Goal: Task Accomplishment & Management: Use online tool/utility

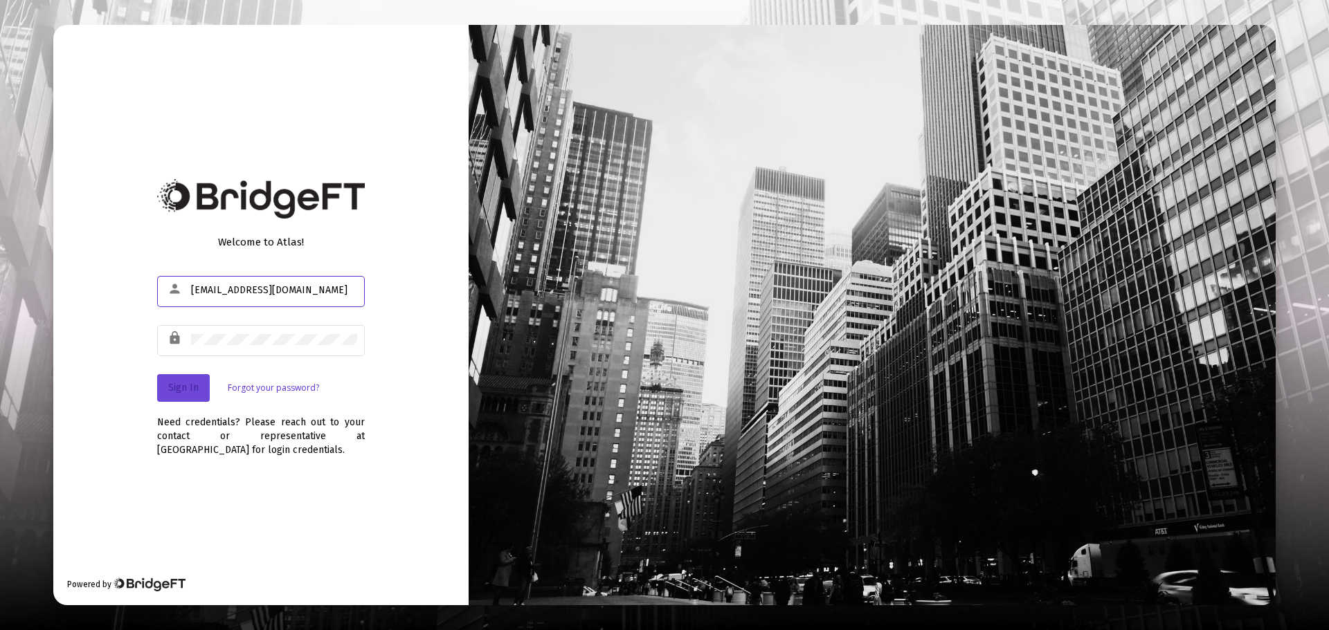
click at [179, 392] on span "Sign In" at bounding box center [183, 388] width 30 height 12
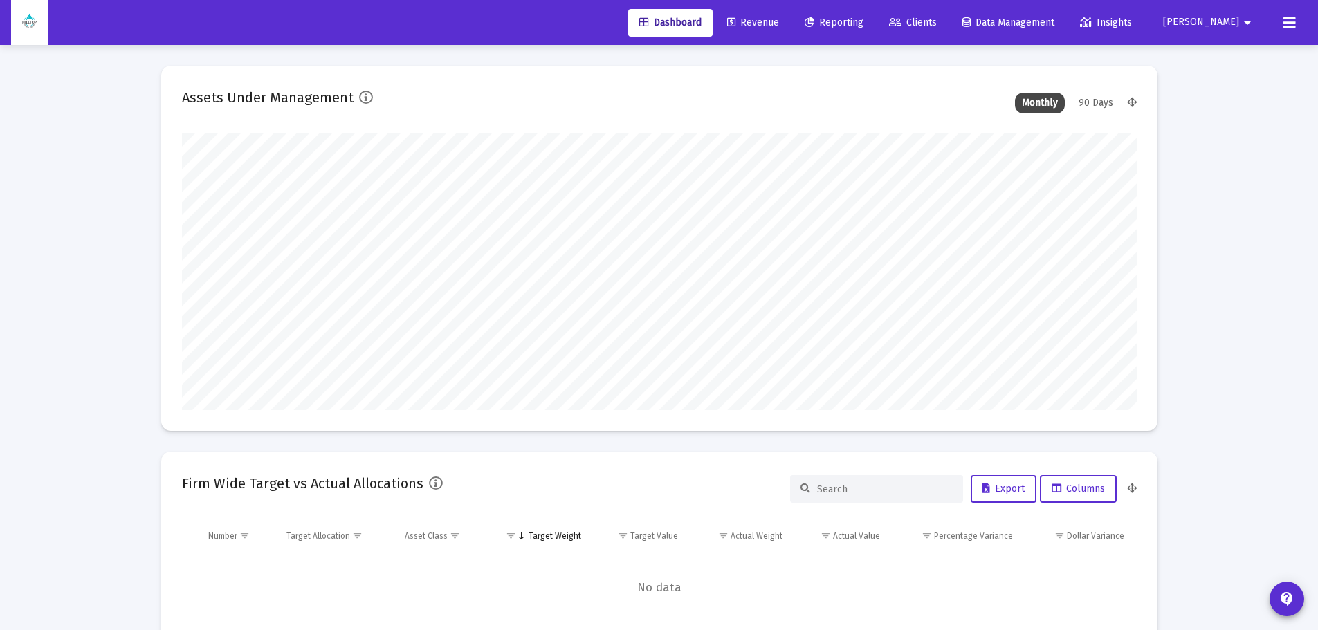
scroll to position [277, 955]
type input "[DATE]"
type input "[EMAIL_ADDRESS][DOMAIN_NAME]"
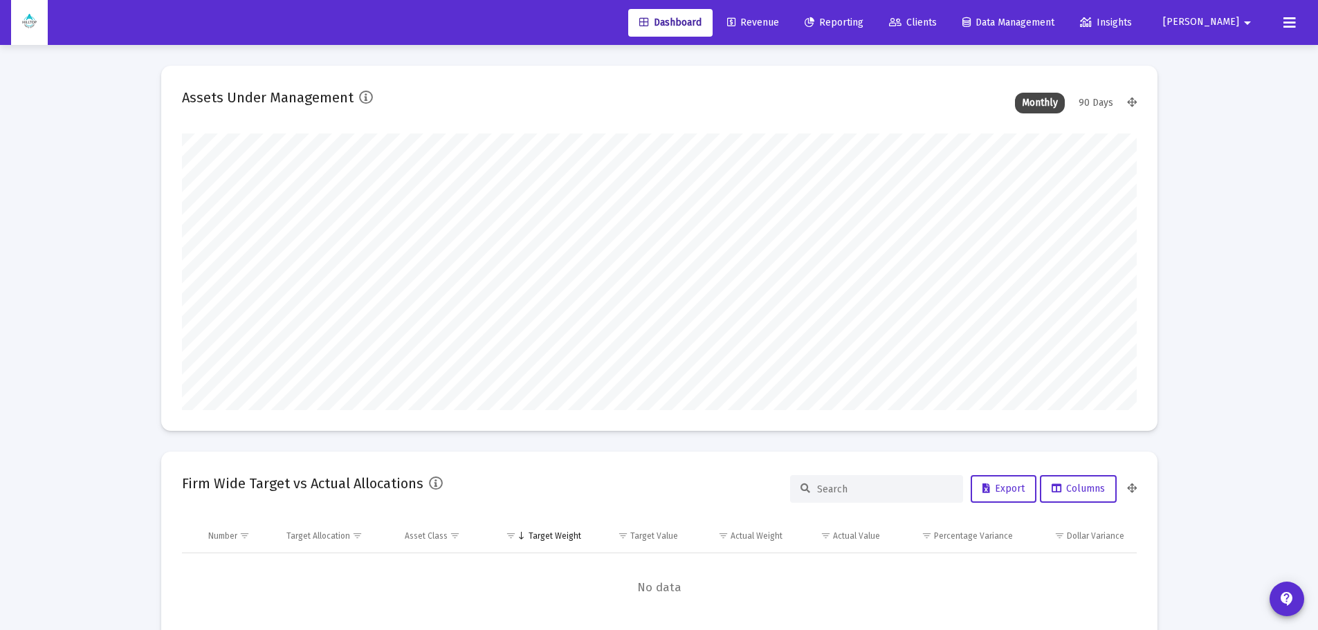
click at [779, 21] on span "Revenue" at bounding box center [753, 23] width 52 height 12
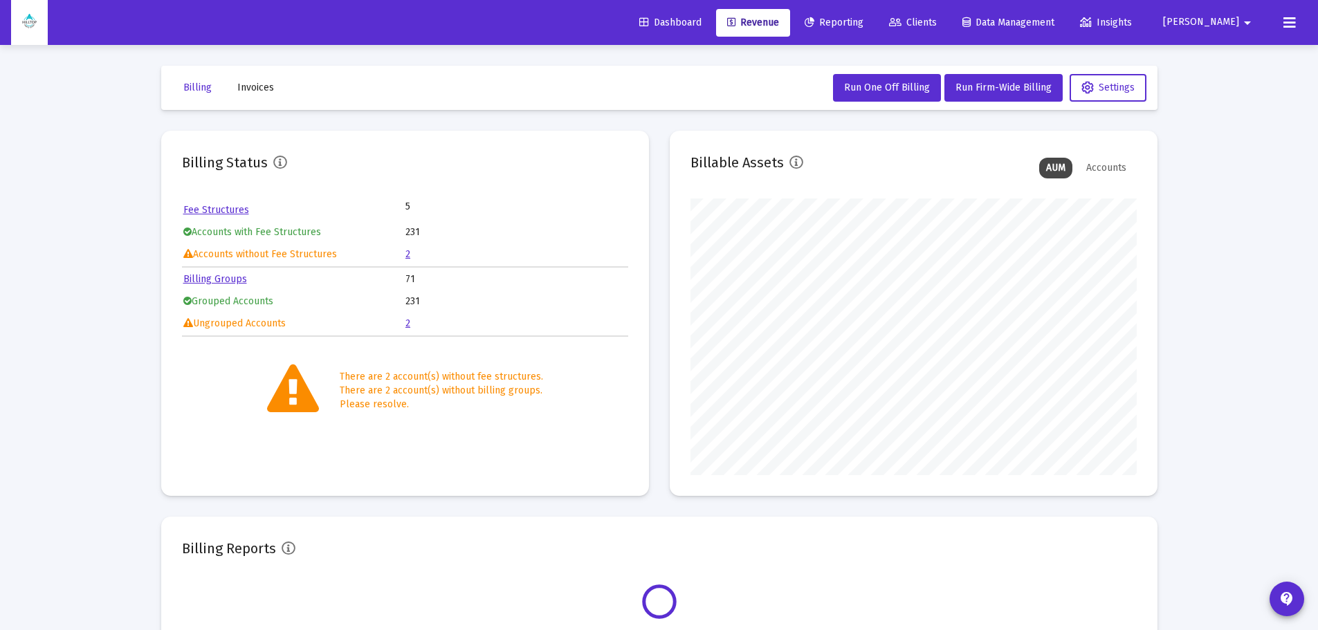
scroll to position [277, 446]
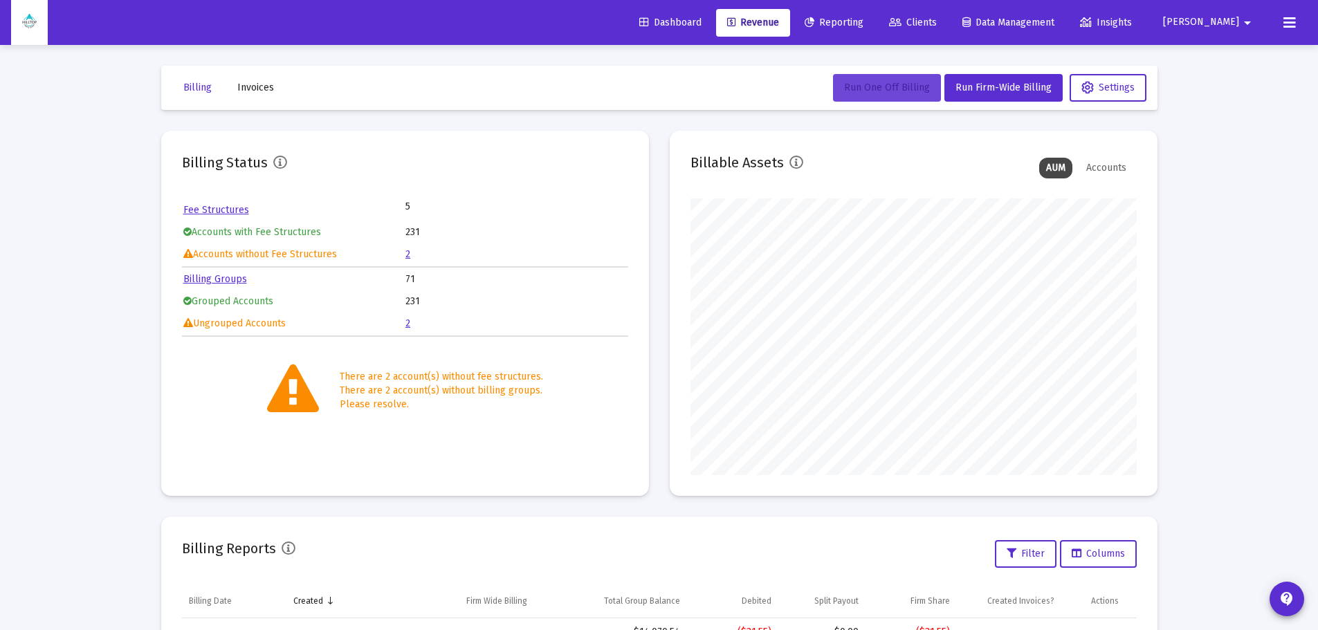
click at [884, 83] on span "Run One Off Billing" at bounding box center [887, 88] width 86 height 12
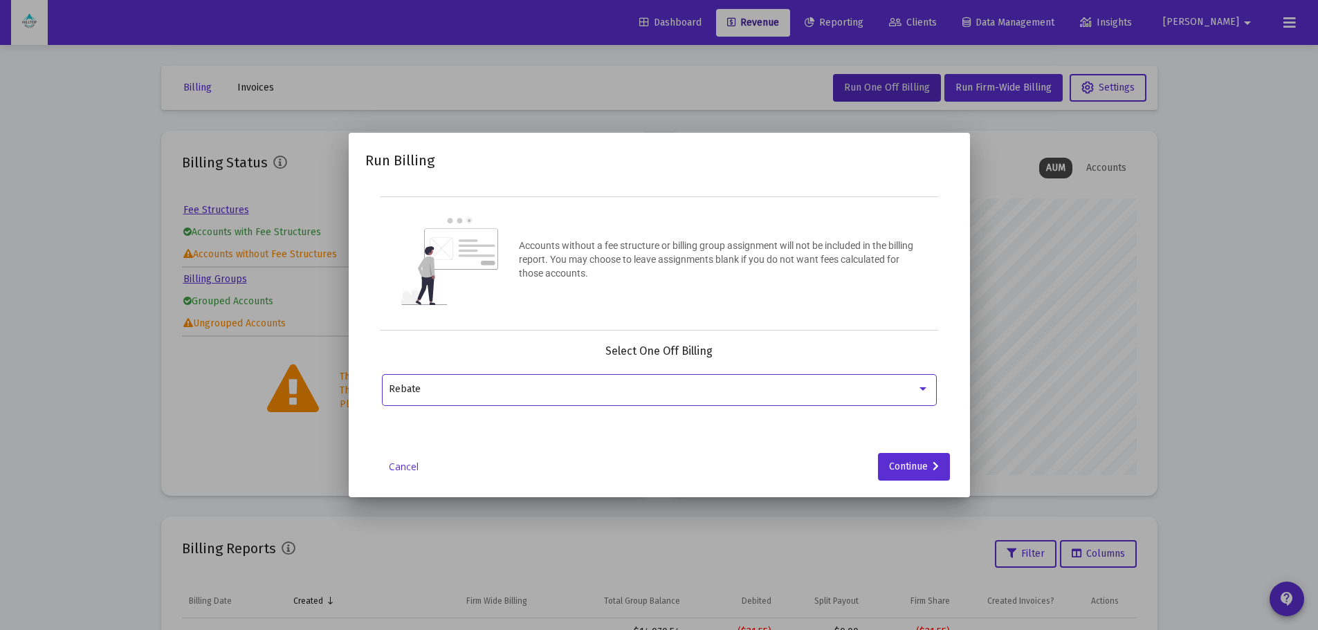
click at [572, 381] on div "Rebate" at bounding box center [659, 389] width 540 height 34
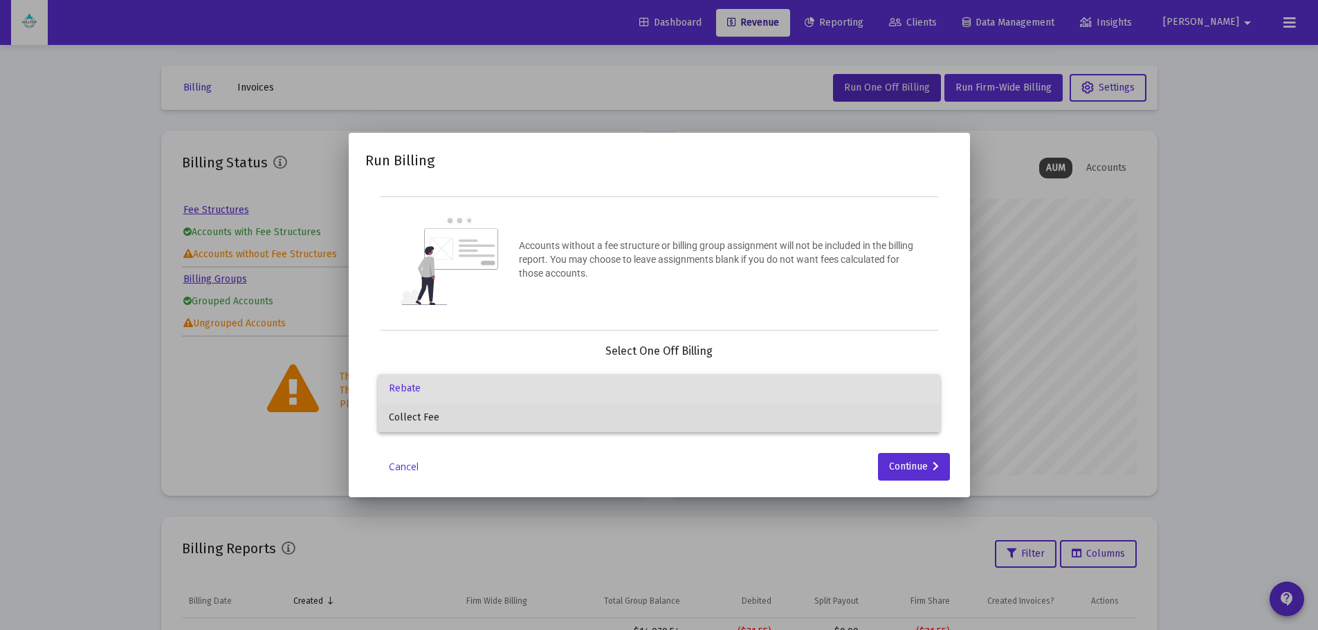
click at [483, 408] on span "Collect Fee" at bounding box center [659, 417] width 540 height 29
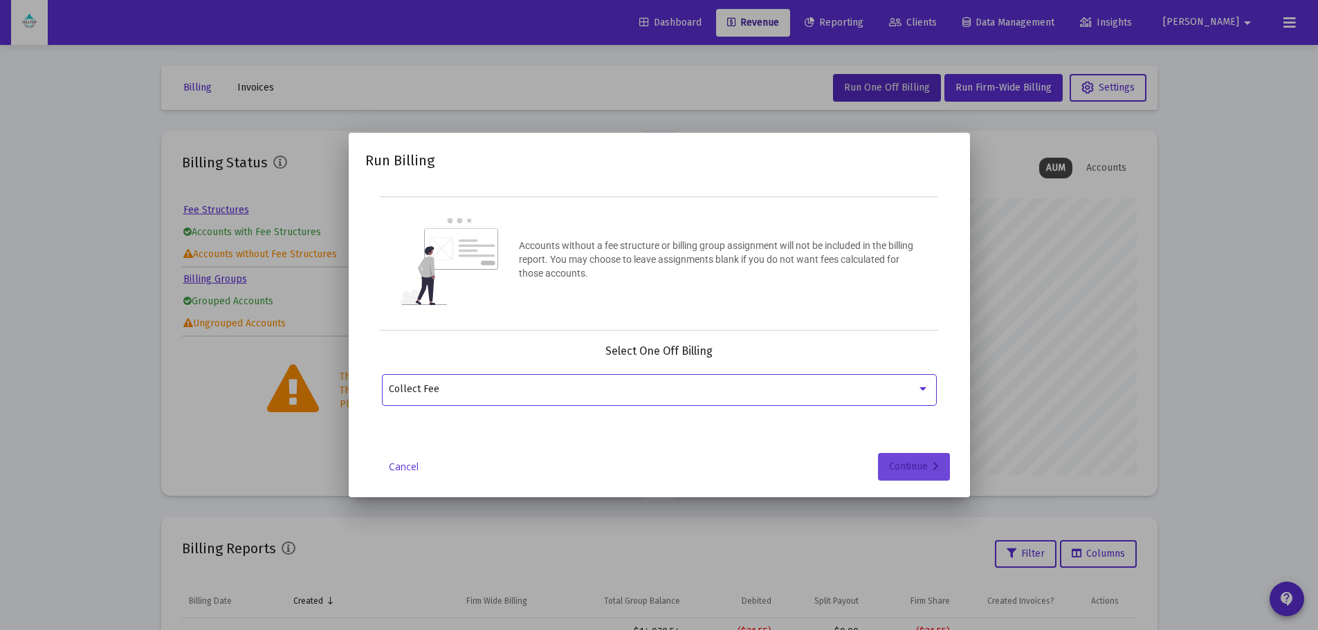
click at [911, 468] on div "Continue" at bounding box center [914, 467] width 50 height 28
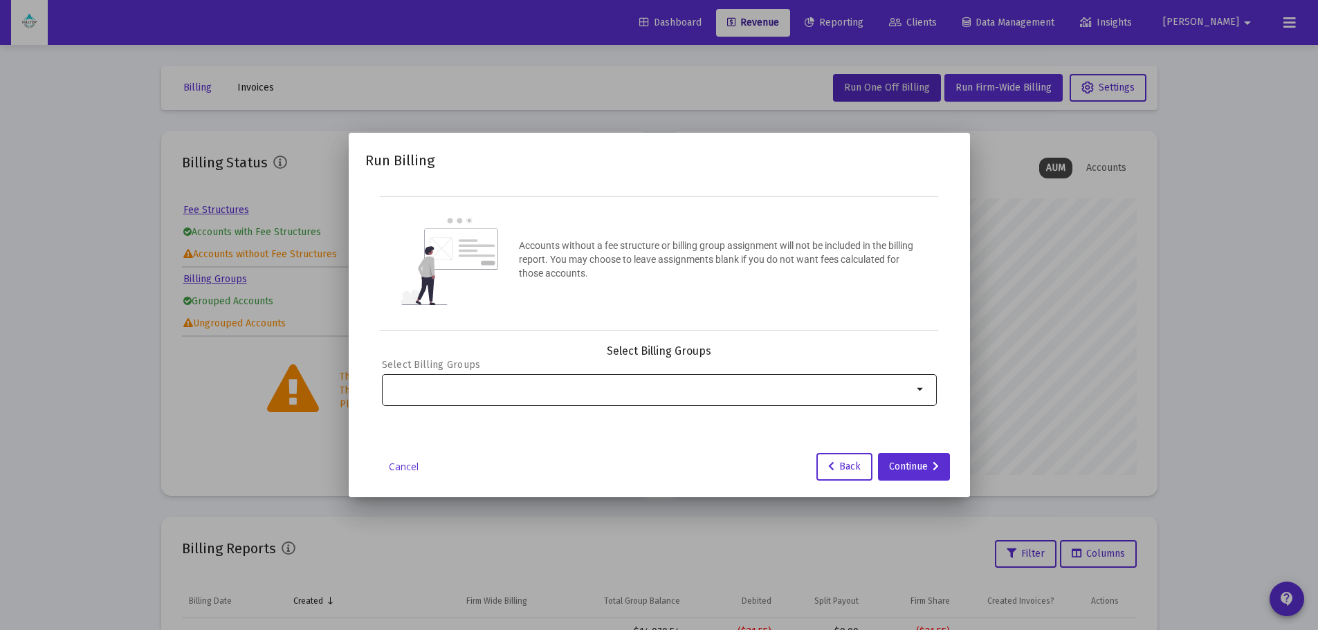
click at [476, 385] on input "Selection" at bounding box center [651, 389] width 524 height 11
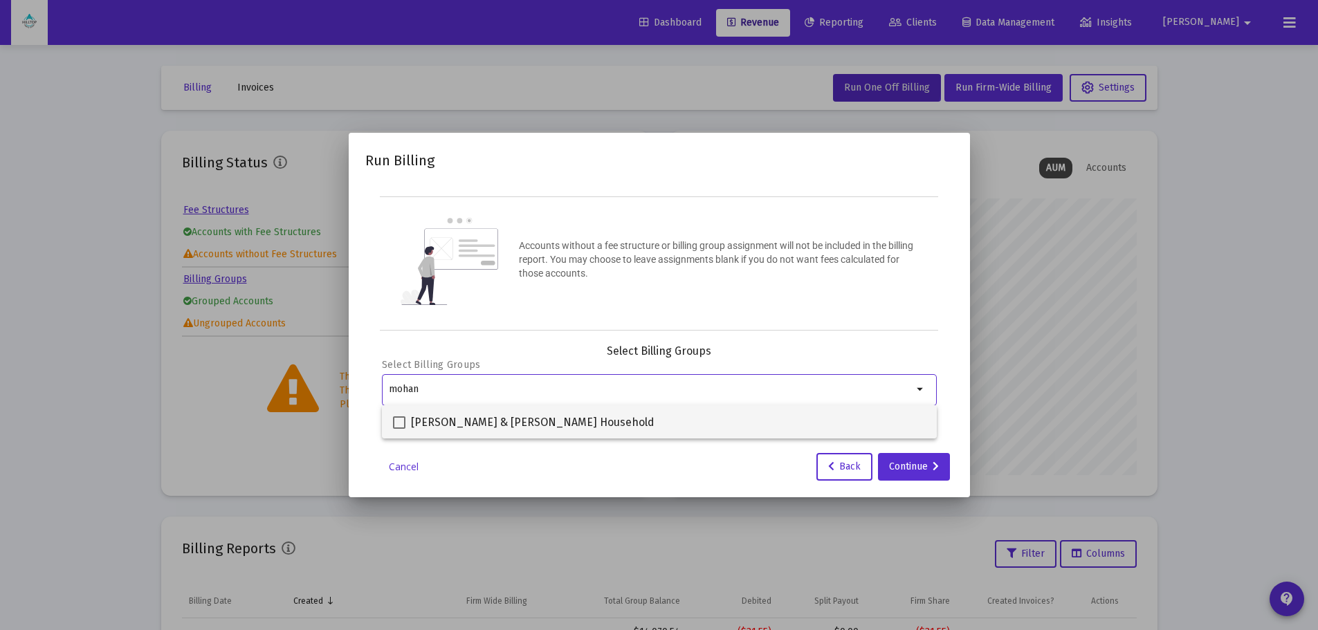
type input "mohan"
click at [394, 423] on span at bounding box center [399, 423] width 12 height 12
click at [399, 429] on input "[PERSON_NAME] & [PERSON_NAME] Household" at bounding box center [399, 429] width 1 height 1
checkbox input "true"
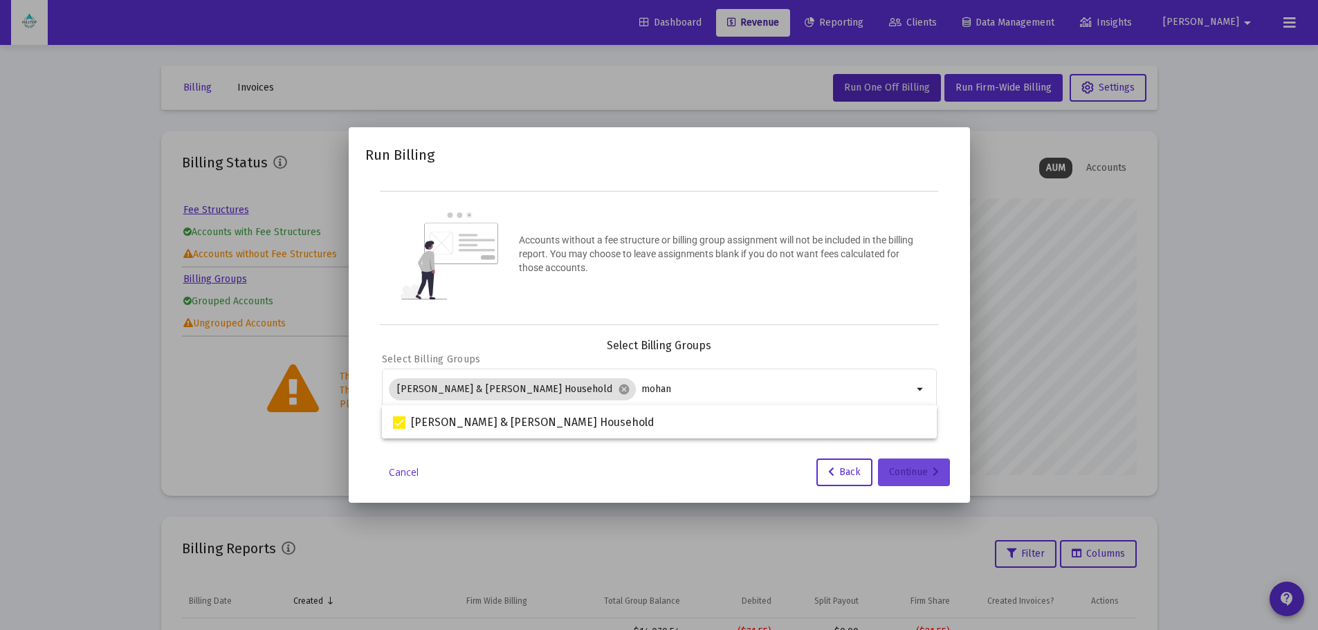
click at [928, 471] on div "Continue" at bounding box center [914, 473] width 50 height 28
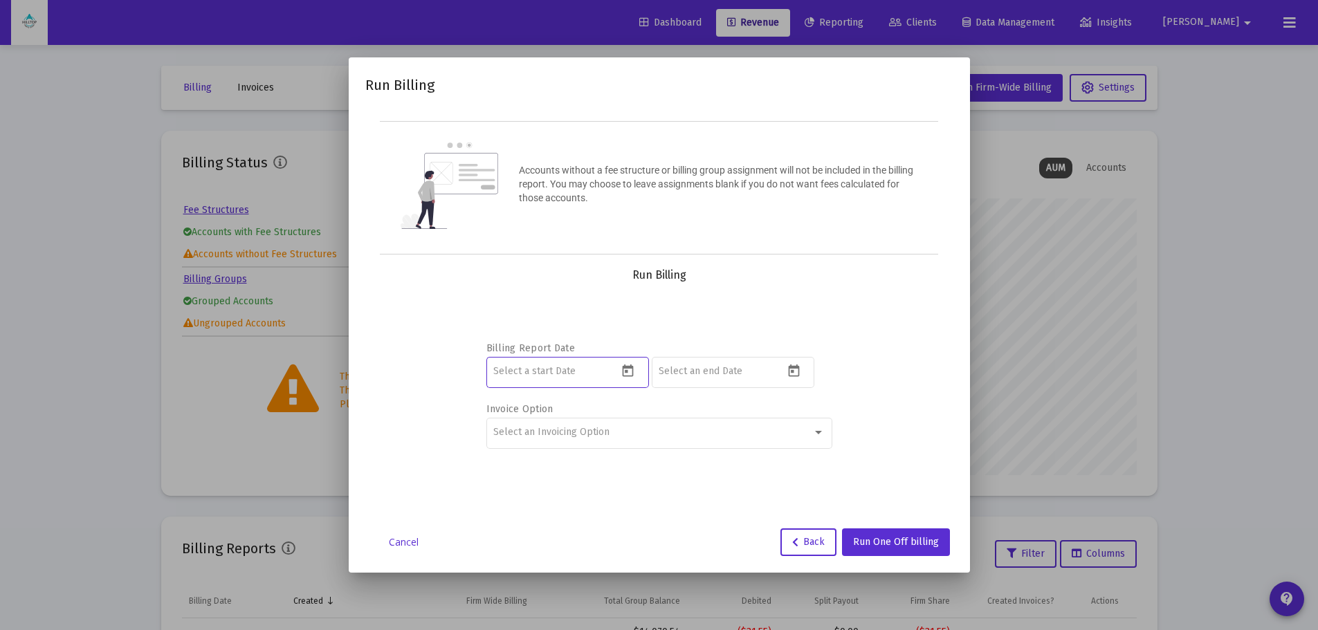
click at [506, 371] on input at bounding box center [555, 371] width 125 height 11
click at [625, 374] on icon "Open calendar" at bounding box center [628, 371] width 15 height 15
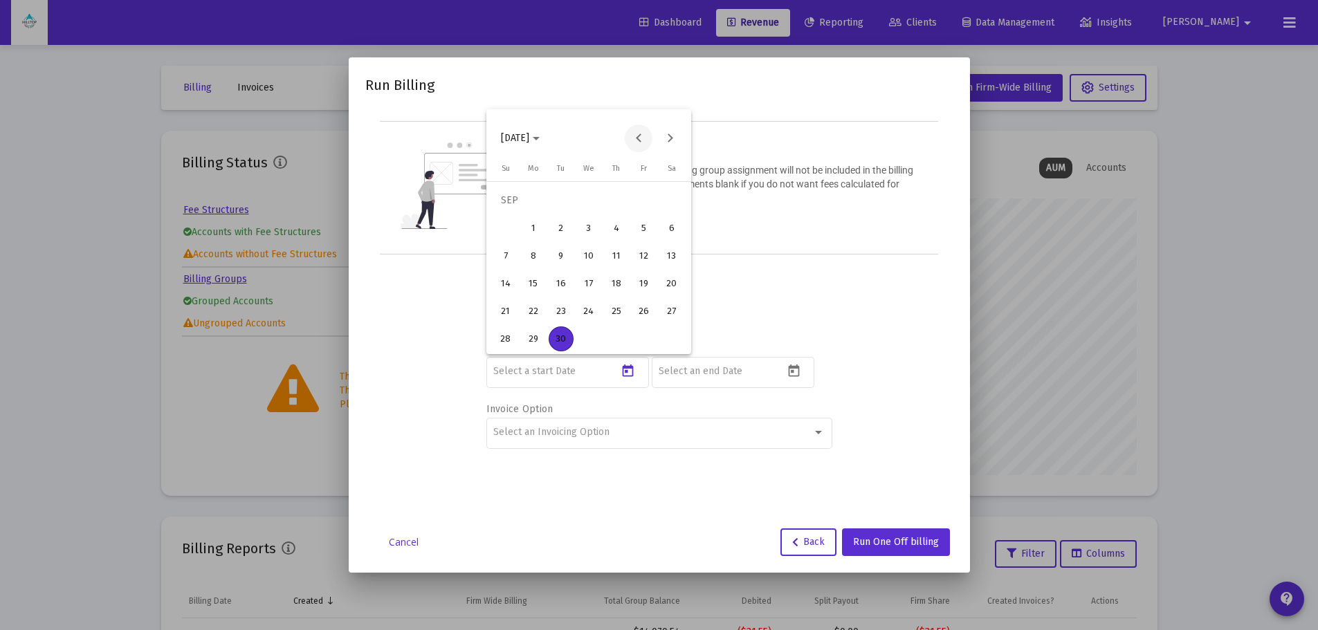
click at [640, 137] on button "Previous month" at bounding box center [639, 139] width 28 height 28
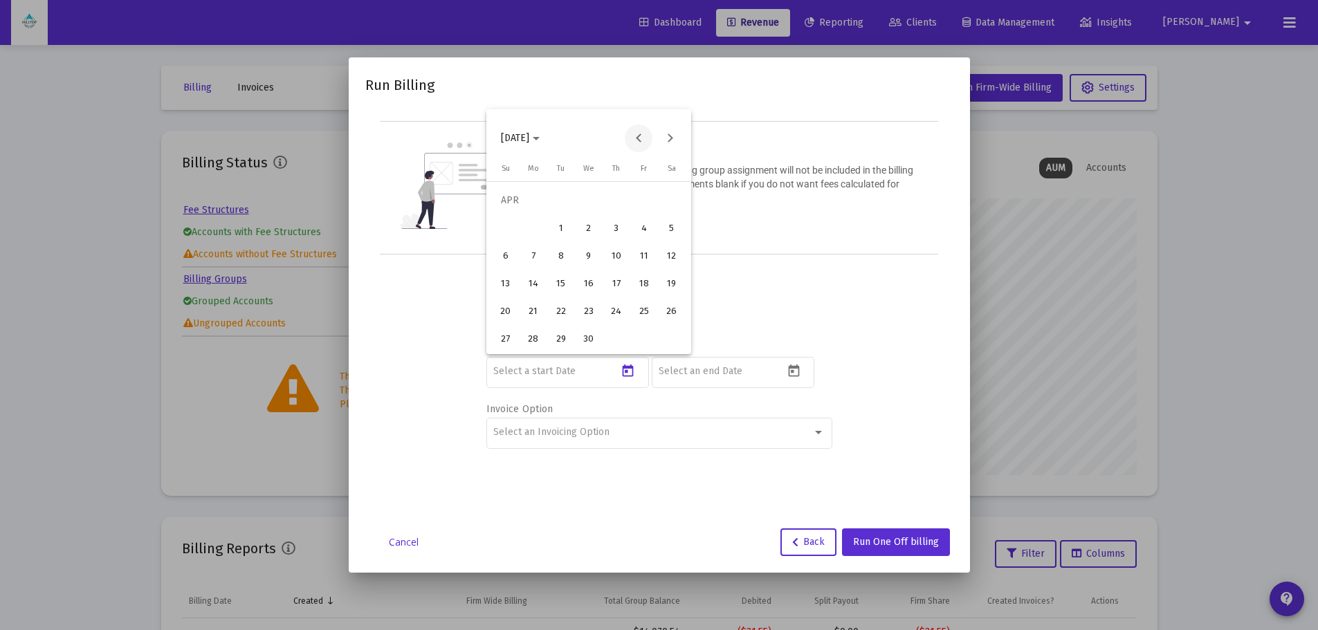
click at [640, 137] on button "Previous month" at bounding box center [639, 139] width 28 height 28
click at [644, 227] on div "7" at bounding box center [644, 228] width 25 height 25
type input "[DATE]"
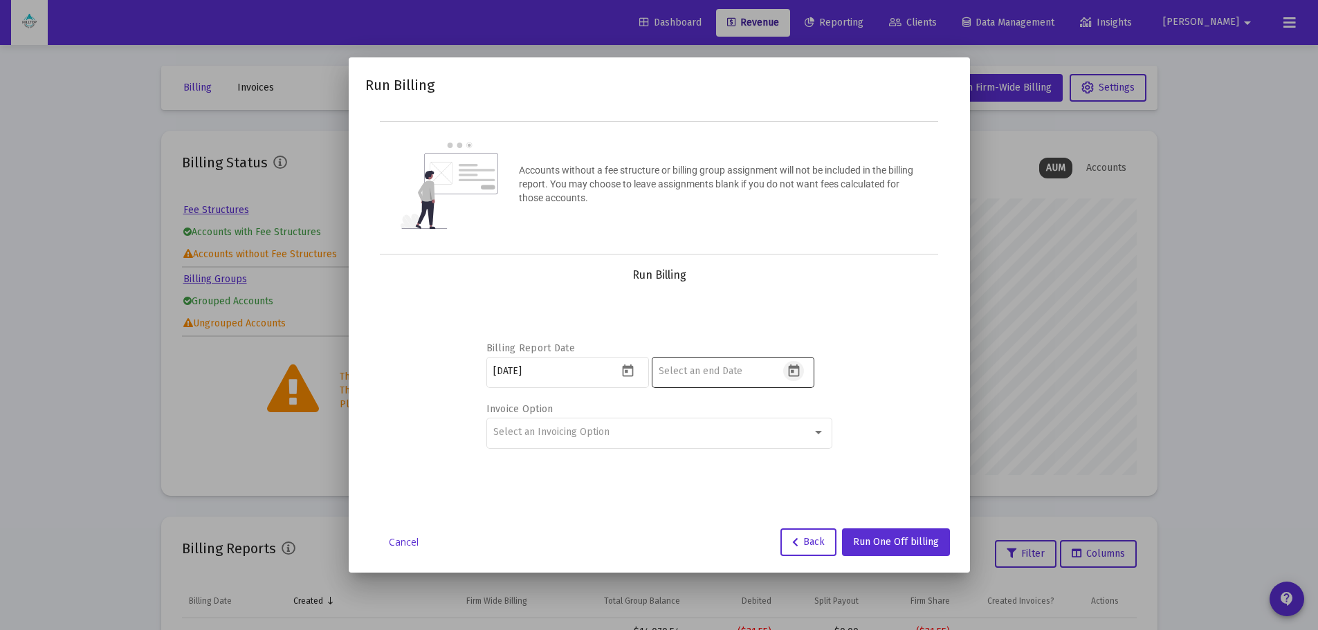
click at [794, 370] on icon "Open calendar" at bounding box center [793, 371] width 11 height 12
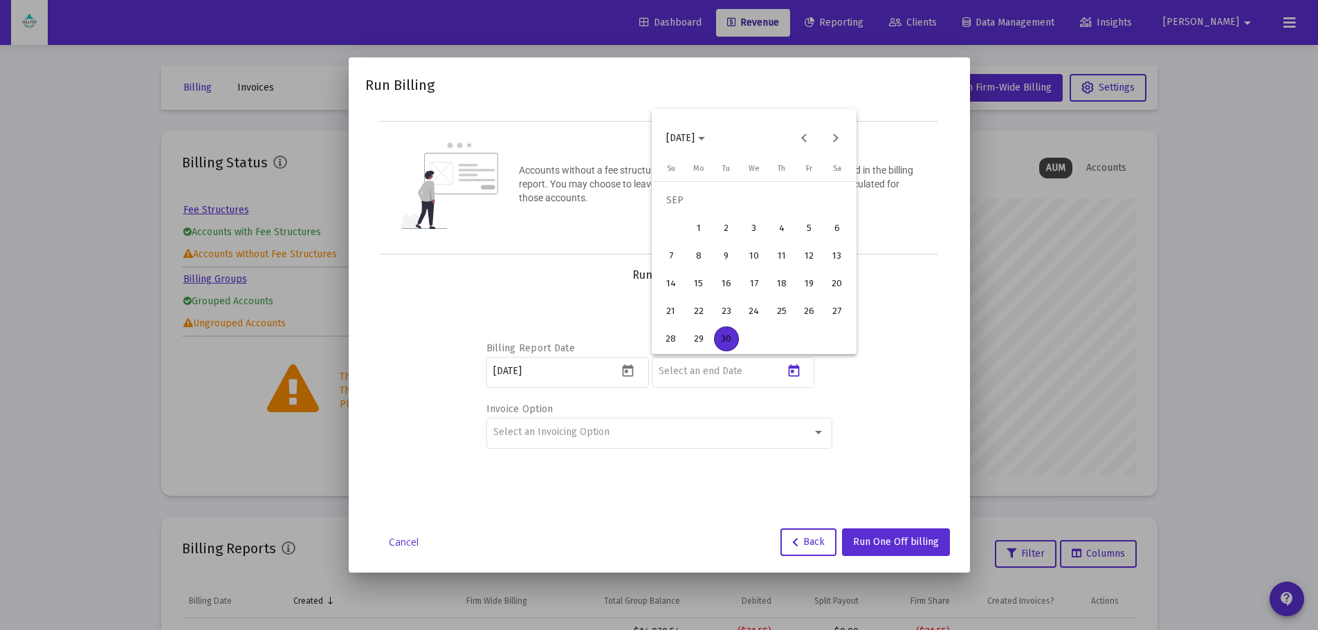
click at [722, 336] on div "30" at bounding box center [726, 339] width 25 height 25
type input "[DATE]"
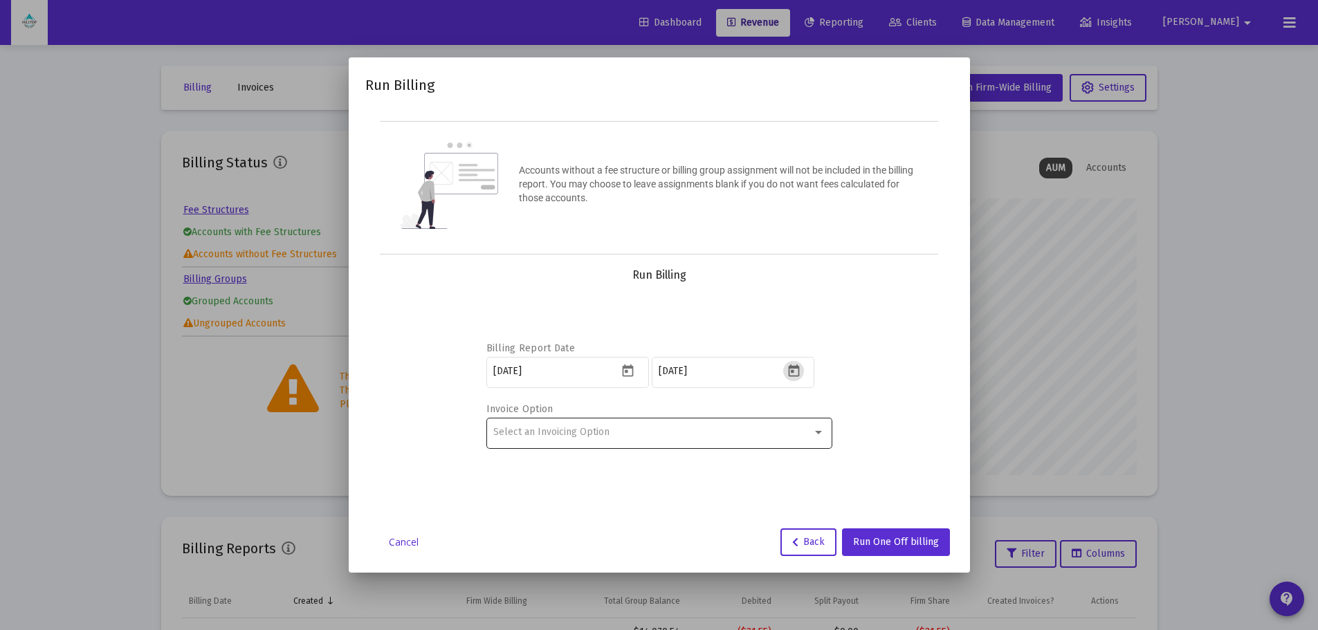
click at [617, 433] on div "Select an Invoicing Option" at bounding box center [652, 432] width 319 height 11
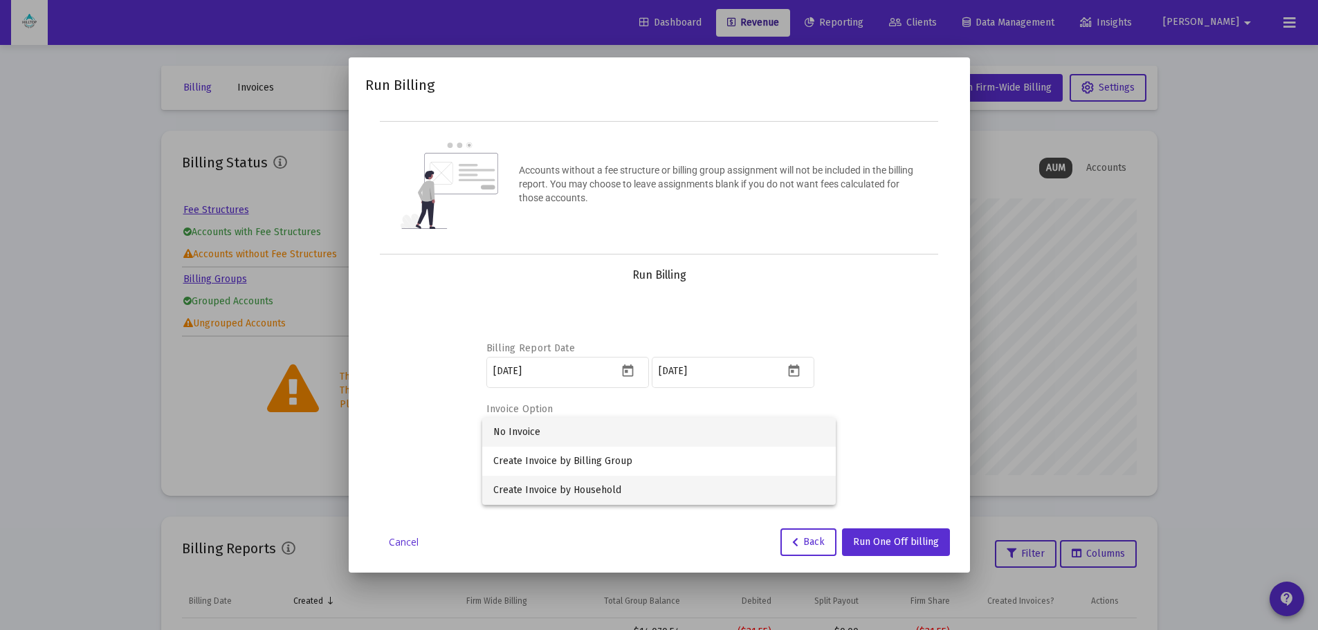
click at [585, 489] on span "Create Invoice by Household" at bounding box center [658, 490] width 331 height 29
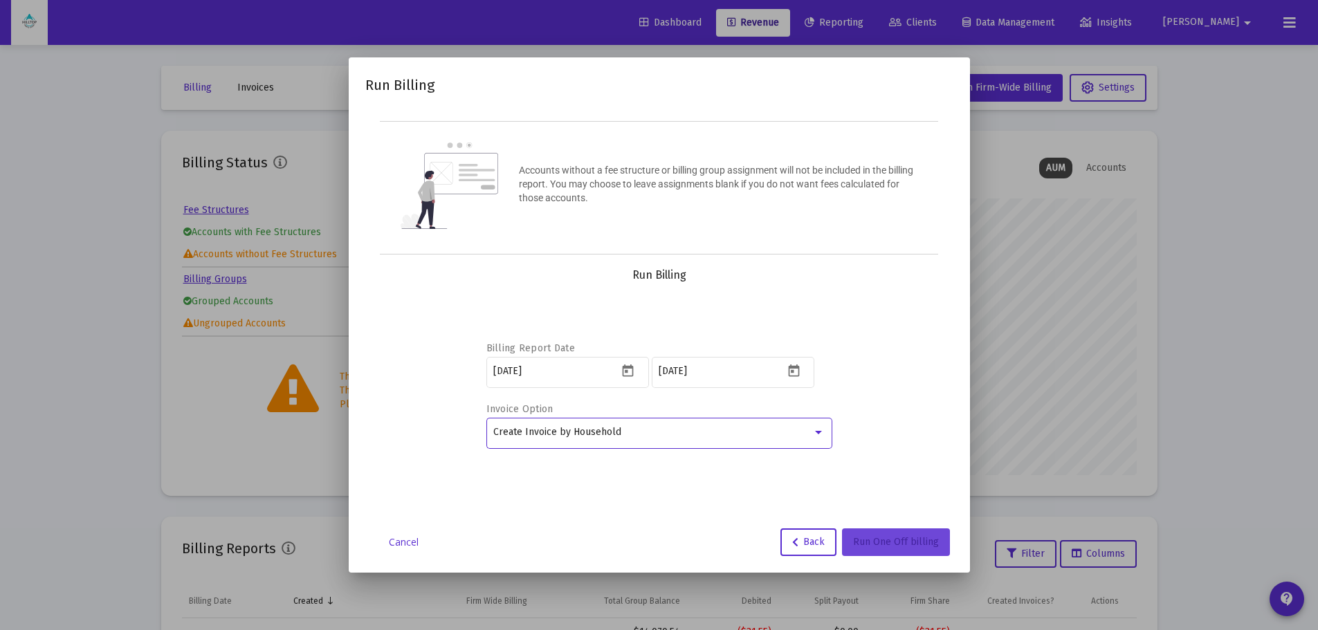
click at [893, 547] on span "Run One Off billing" at bounding box center [896, 542] width 86 height 12
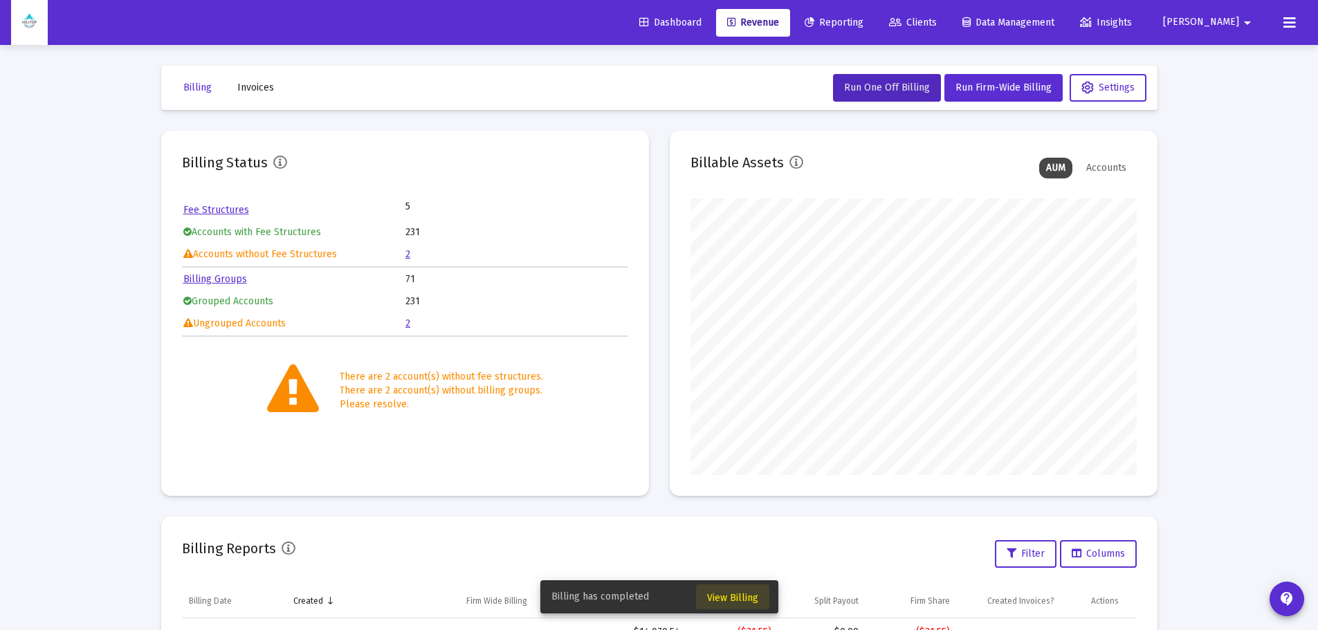
click at [729, 593] on span "View Billing" at bounding box center [732, 598] width 51 height 12
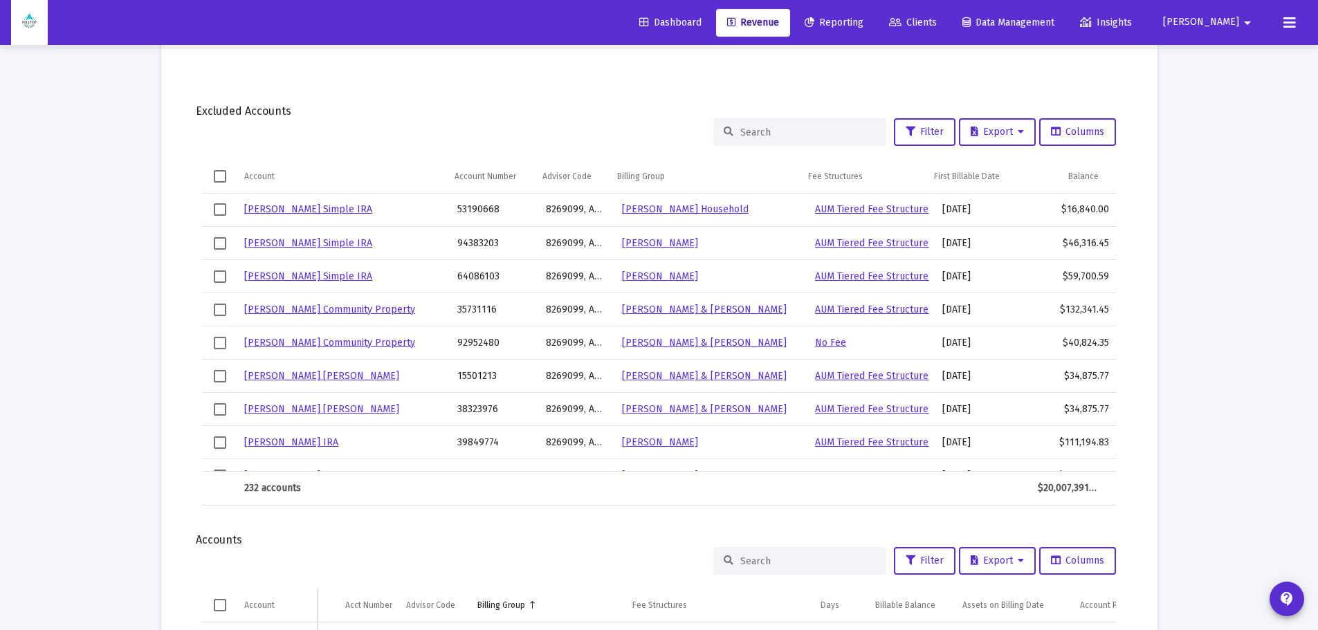
scroll to position [415, 0]
